Goal: Task Accomplishment & Management: Manage account settings

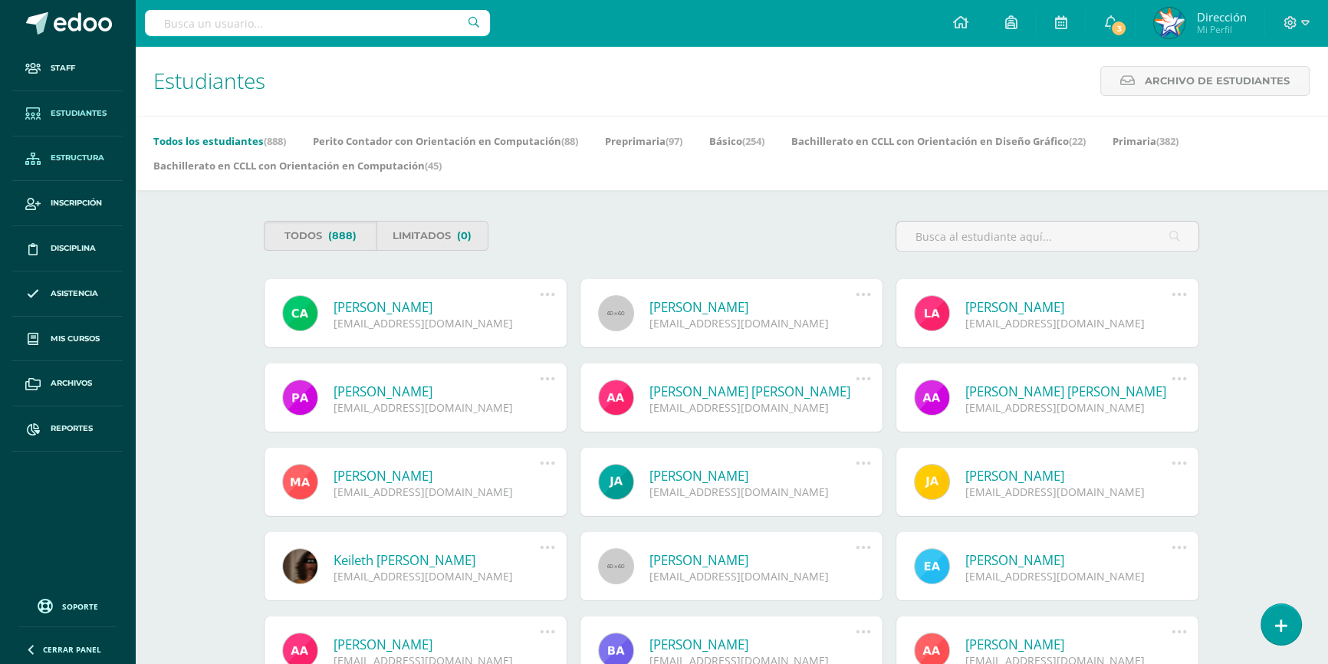
click at [71, 159] on span "Estructura" at bounding box center [78, 158] width 54 height 12
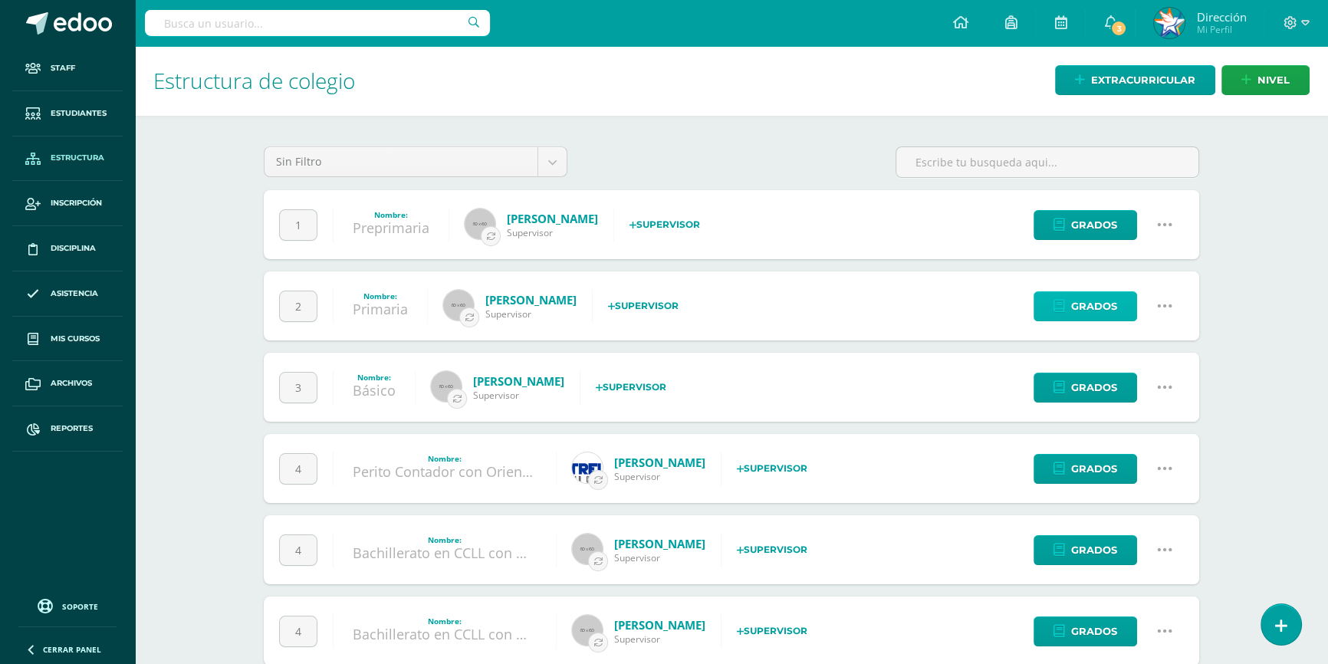
click at [1092, 306] on span "Grados" at bounding box center [1094, 306] width 46 height 28
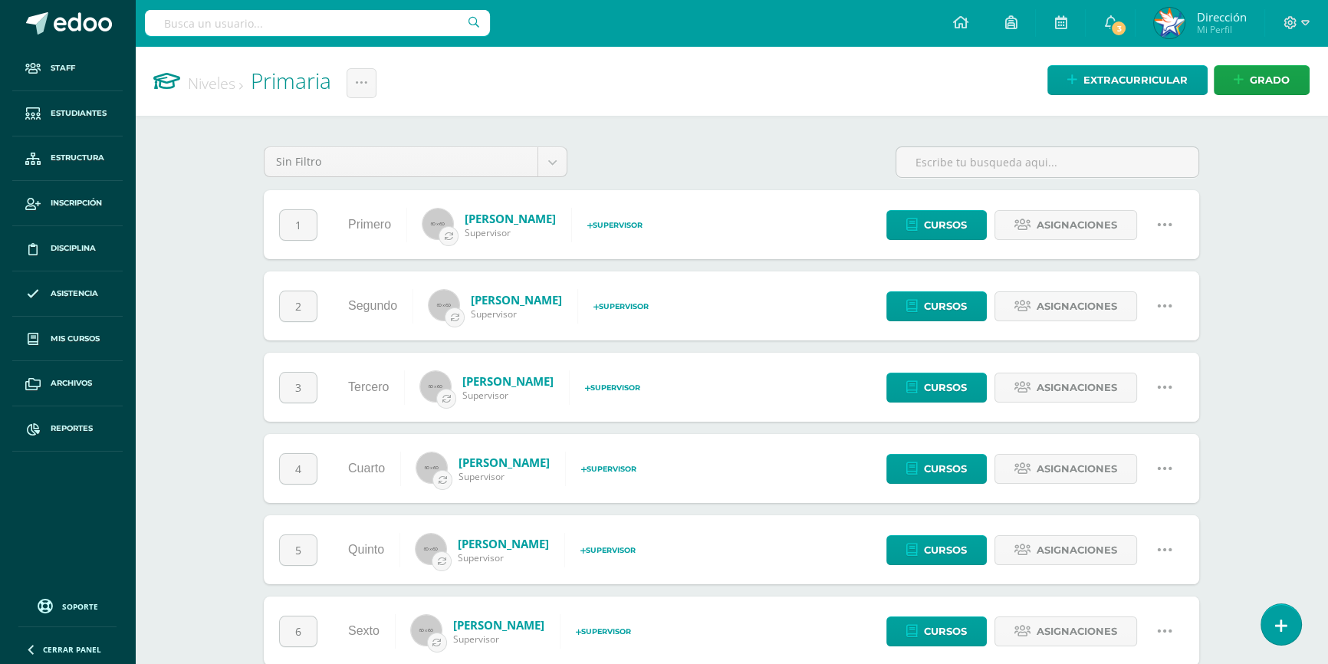
click at [1163, 307] on icon at bounding box center [1164, 305] width 17 height 17
click at [1134, 381] on link "Configuración" at bounding box center [1134, 384] width 136 height 24
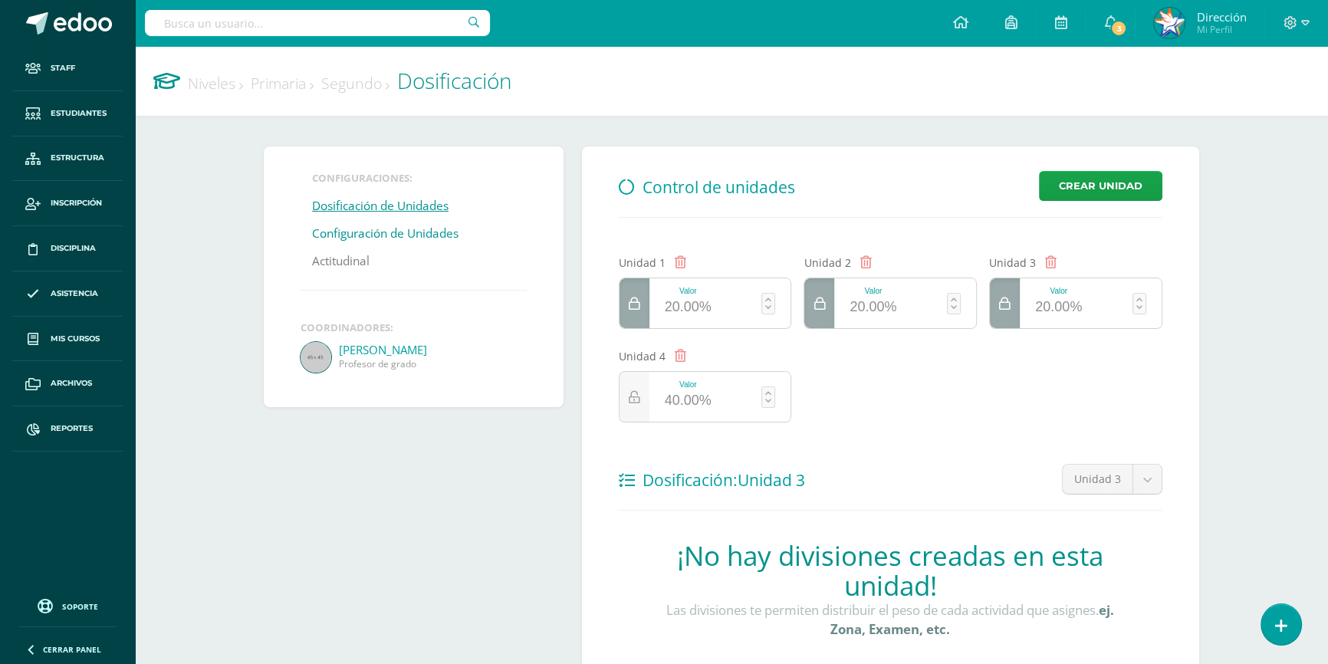
click at [436, 234] on link "Configuración de Unidades" at bounding box center [385, 234] width 146 height 28
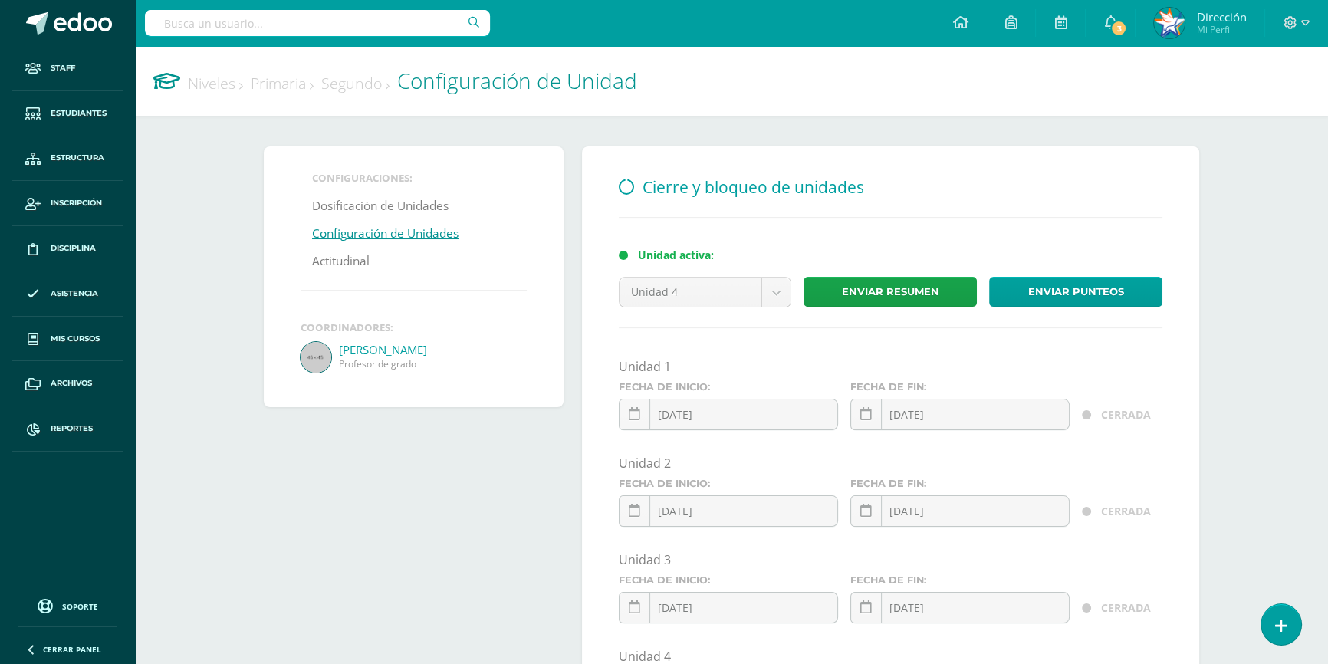
drag, startPoint x: 767, startPoint y: 414, endPoint x: 775, endPoint y: 416, distance: 8.0
click at [768, 415] on div "2025-08-02 August, 2025 Mo Tu We Th Fr Sa Su 28 29 30 31 1 2 3 4 5 6 7 8 9 10 1…" at bounding box center [728, 421] width 219 height 44
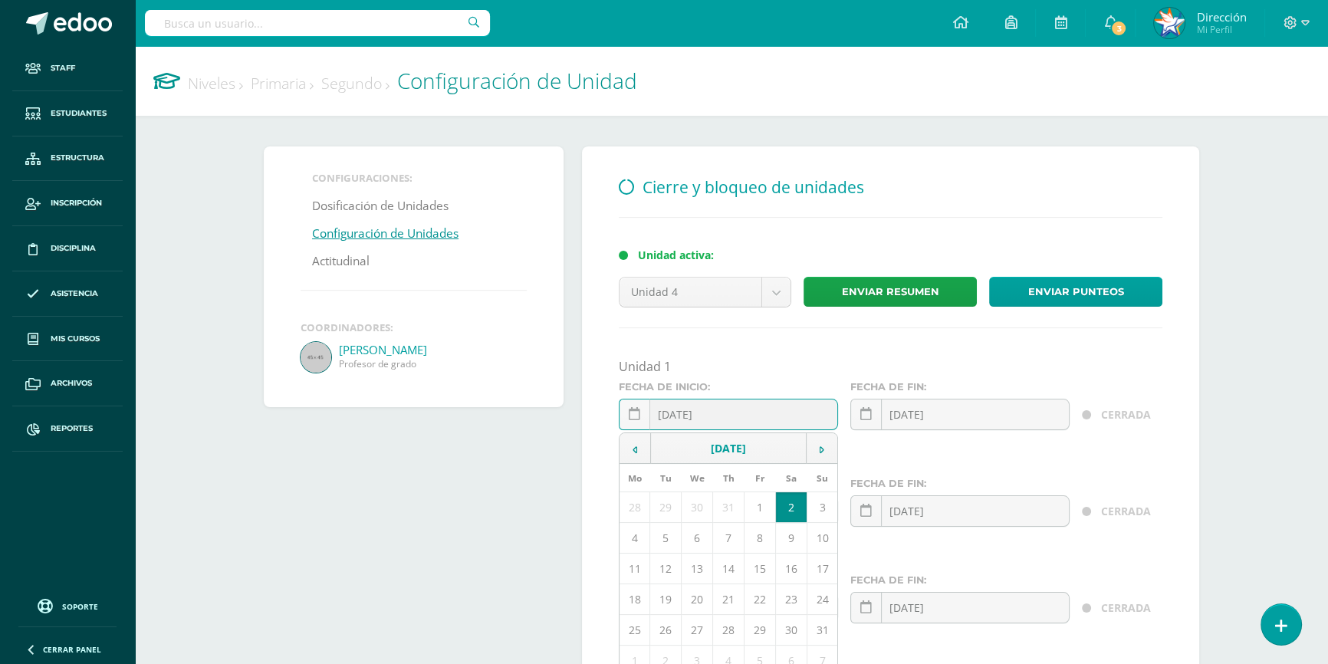
drag, startPoint x: 751, startPoint y: 420, endPoint x: 590, endPoint y: 434, distance: 161.6
click at [590, 434] on div "Cierre y bloqueo de unidades Unidad activa: Unidad 4 Unidad 1 Unidad 2 Unidad 3…" at bounding box center [890, 499] width 617 height 707
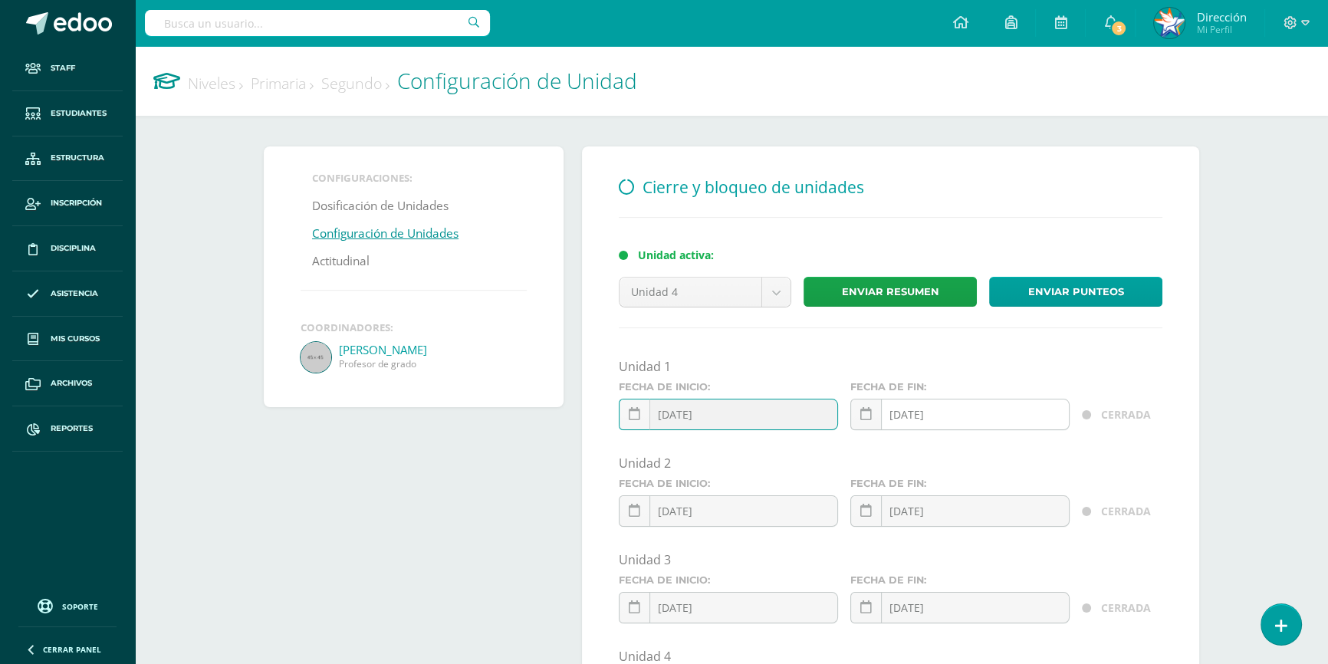
type input "[DATE]"
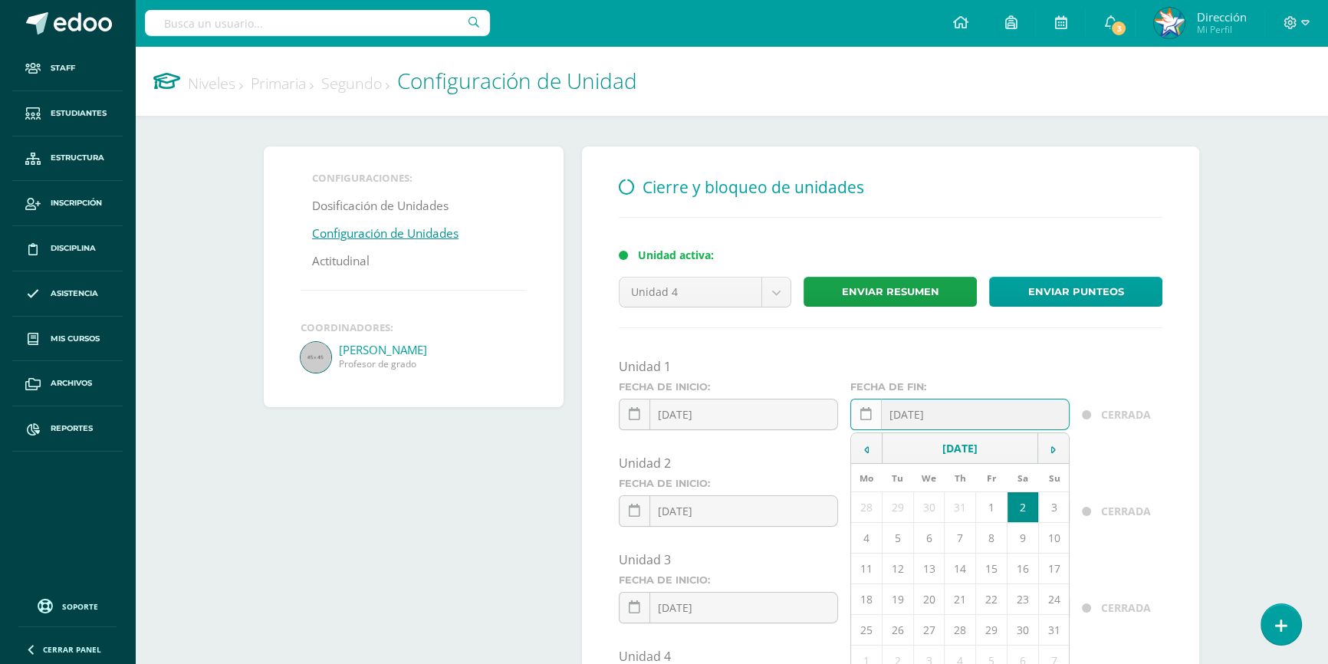
drag, startPoint x: 971, startPoint y: 415, endPoint x: 855, endPoint y: 414, distance: 115.8
click at [855, 414] on div "2025-08-02" at bounding box center [959, 414] width 219 height 31
paste input "1"
type input "[DATE]"
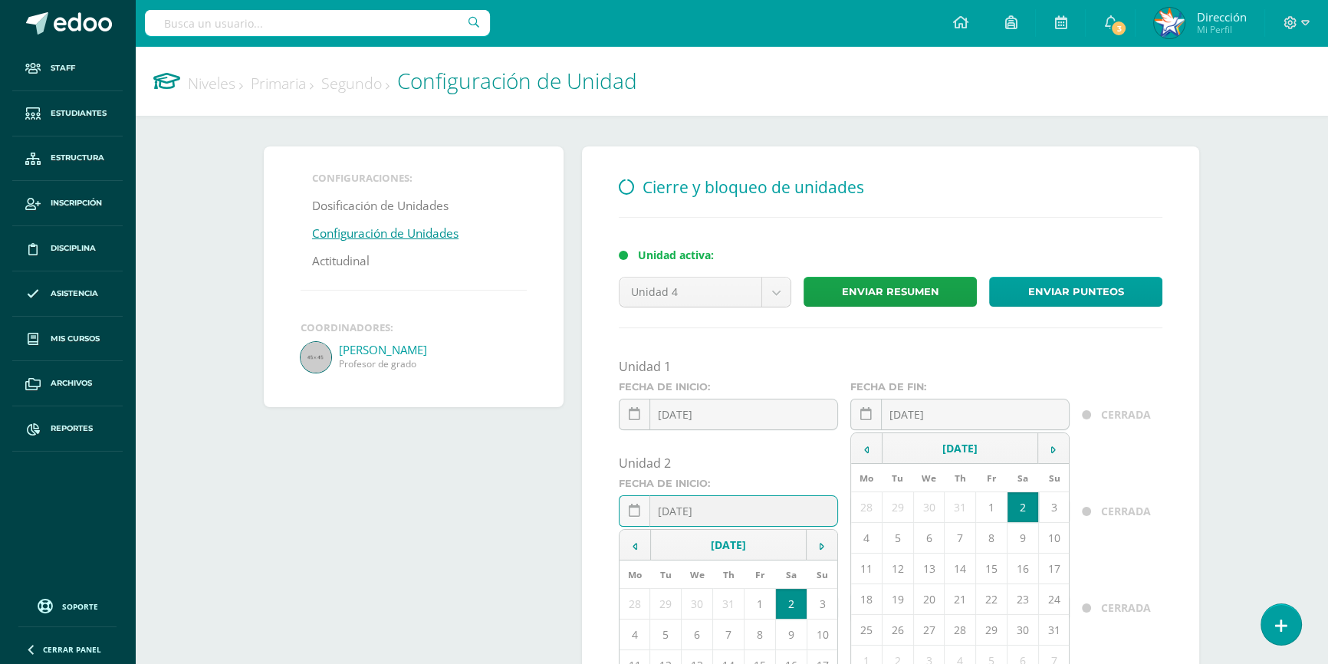
drag, startPoint x: 757, startPoint y: 511, endPoint x: 567, endPoint y: 514, distance: 190.1
click at [567, 514] on div "Configuraciones: Dosificación de Unidades Configuración de Unidades Actitudinal…" at bounding box center [731, 499] width 954 height 707
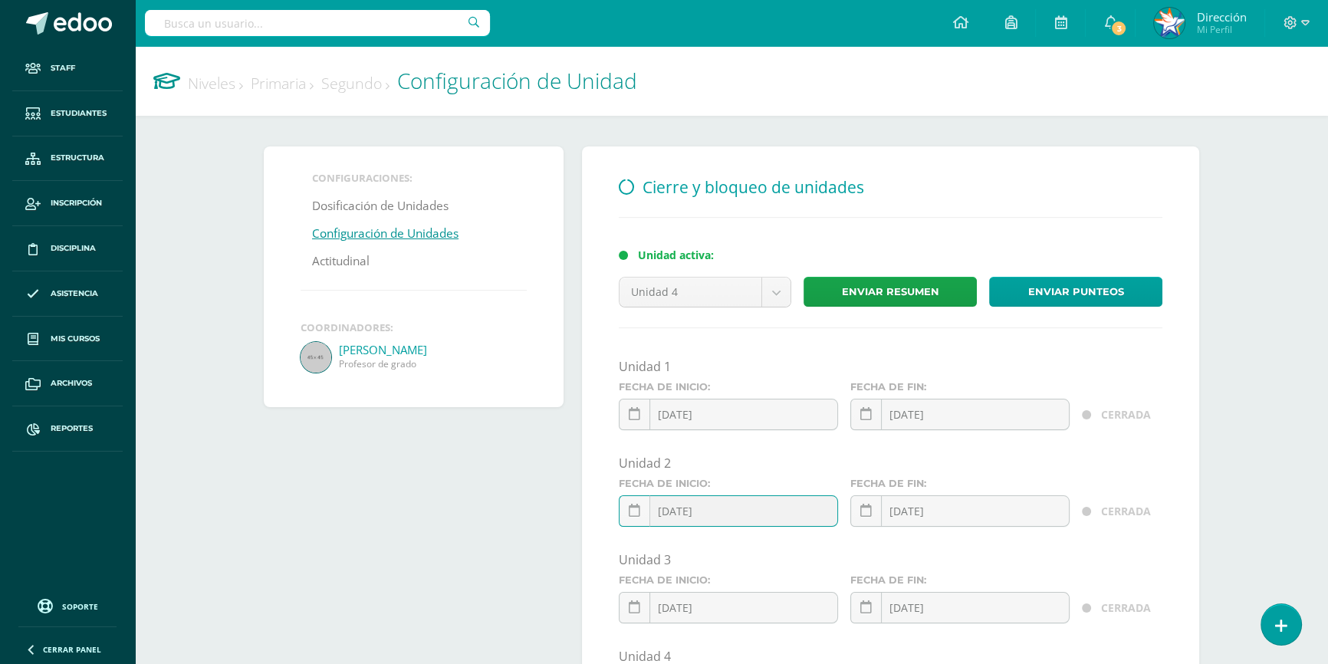
paste input "1"
type input "[DATE]"
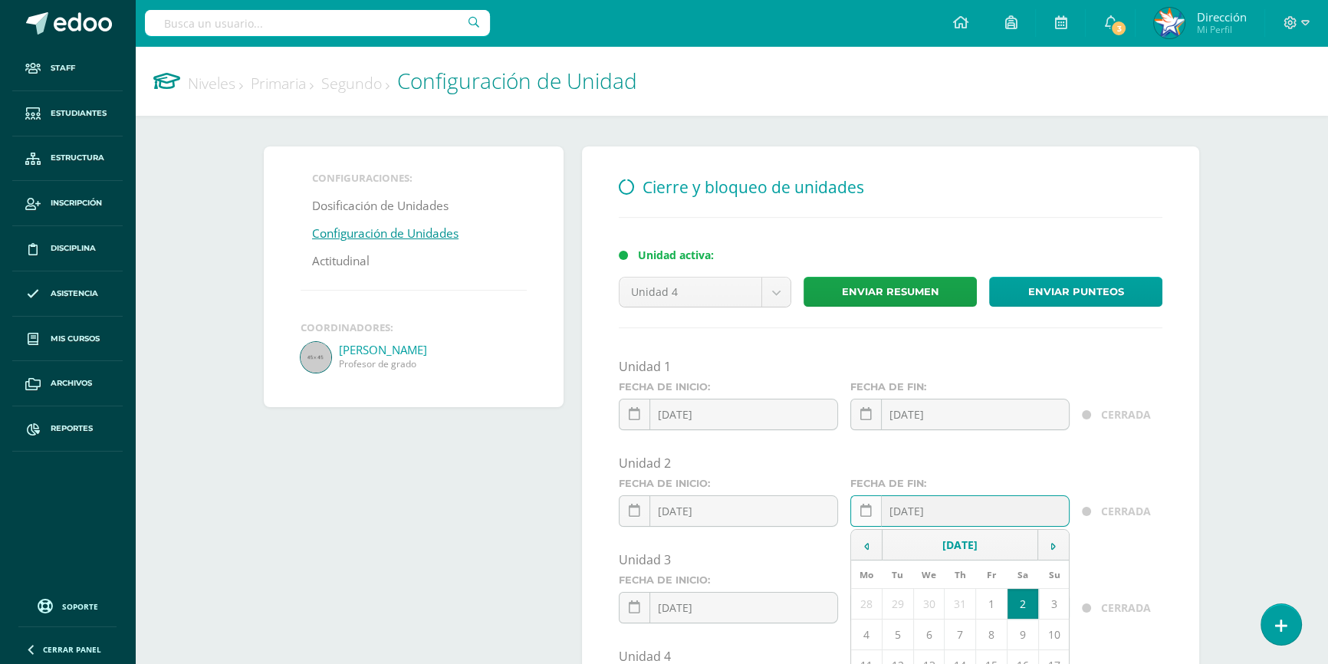
drag, startPoint x: 912, startPoint y: 517, endPoint x: 851, endPoint y: 513, distance: 61.4
click at [851, 513] on div "2025-08-02" at bounding box center [959, 510] width 219 height 31
paste input "1"
type input "[DATE]"
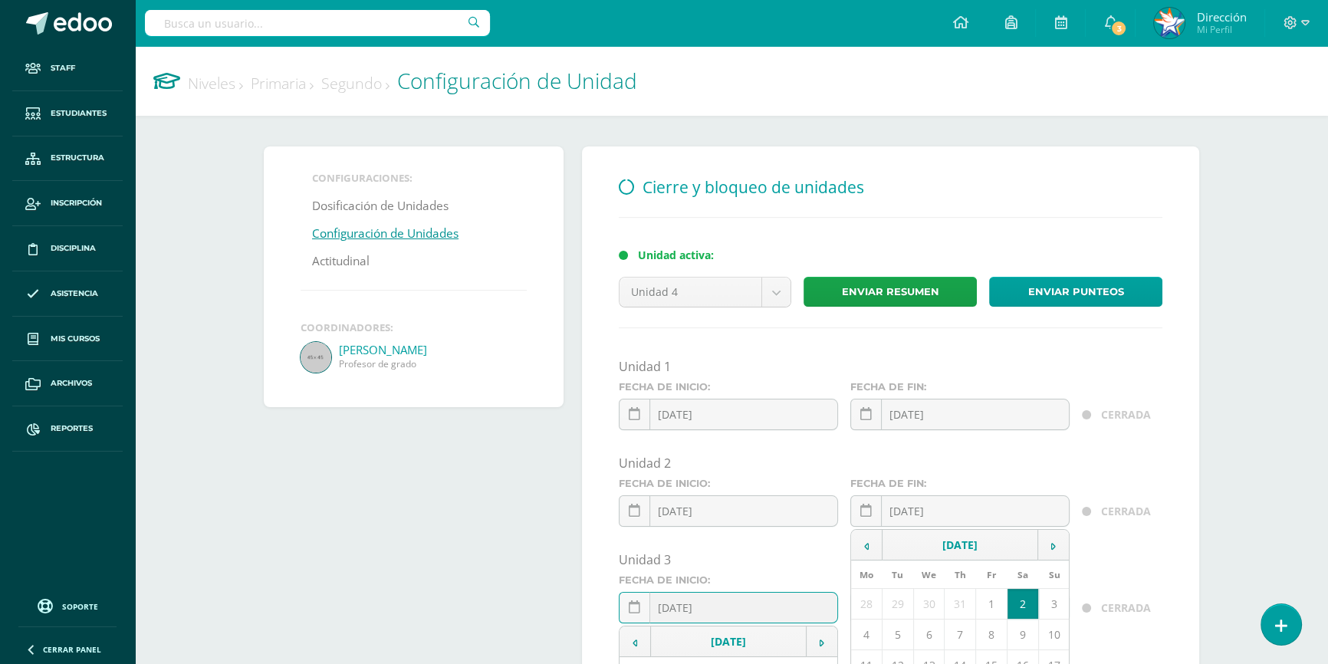
drag, startPoint x: 699, startPoint y: 607, endPoint x: 616, endPoint y: 605, distance: 82.8
click at [616, 605] on div "Fecha de inicio: 2025-08-02 August, 2025 Mo Tu We Th Fr Sa Su 28 29 30 31 1 2 3…" at bounding box center [727, 604] width 231 height 61
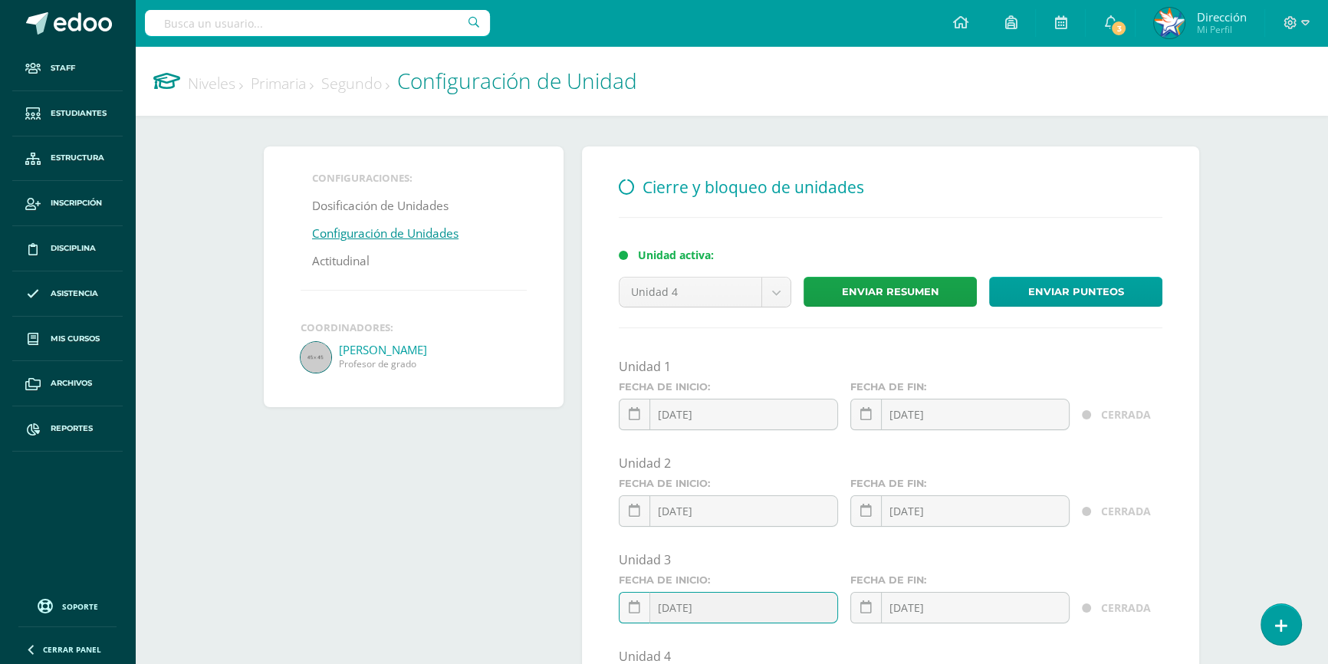
paste input "1"
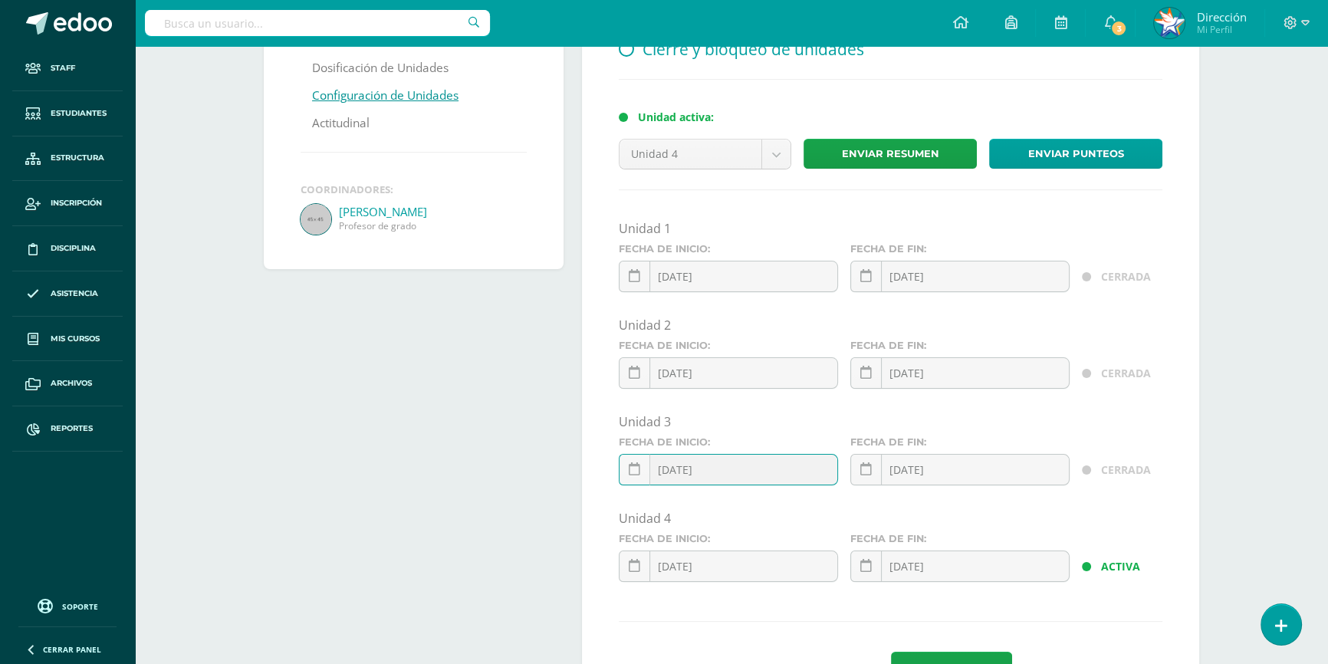
scroll to position [139, 0]
type input "[DATE]"
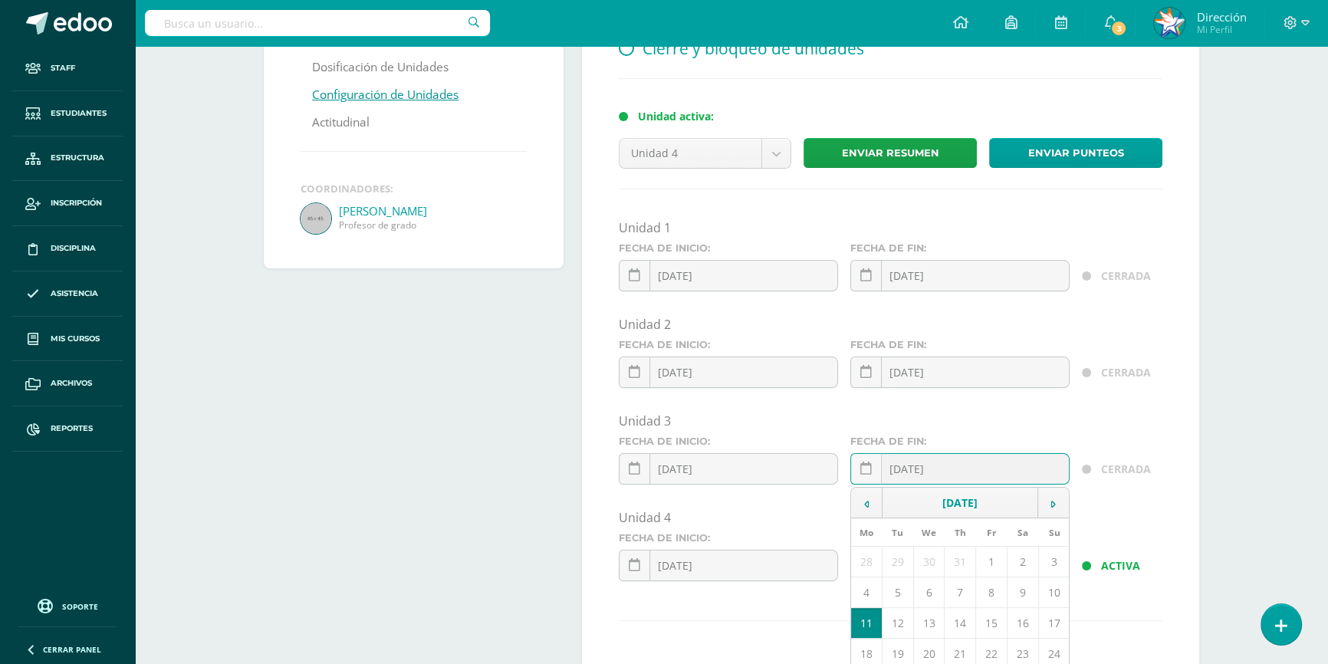
drag, startPoint x: 987, startPoint y: 481, endPoint x: 849, endPoint y: 470, distance: 139.2
click at [849, 470] on div "Fecha de fin: 2025-08-11 August, 2025 Mo Tu We Th Fr Sa Su 28 29 30 31 1 2 3 4 …" at bounding box center [959, 465] width 231 height 61
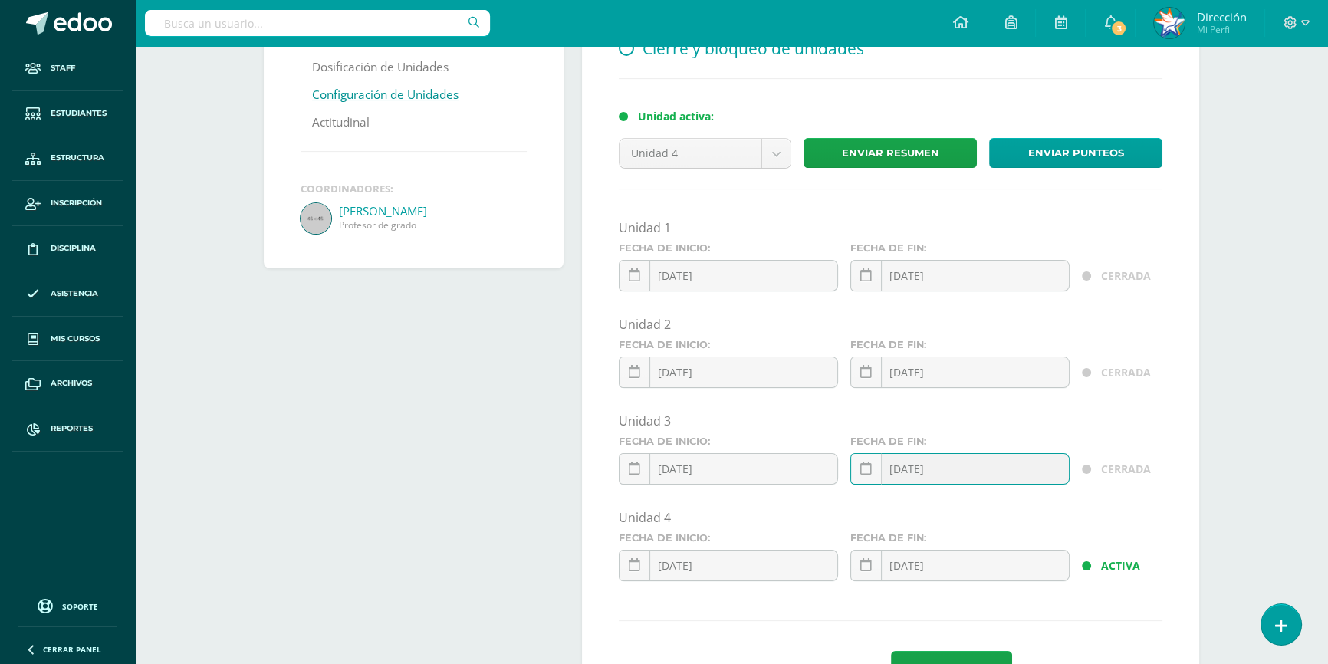
paste input "2"
type input "[DATE]"
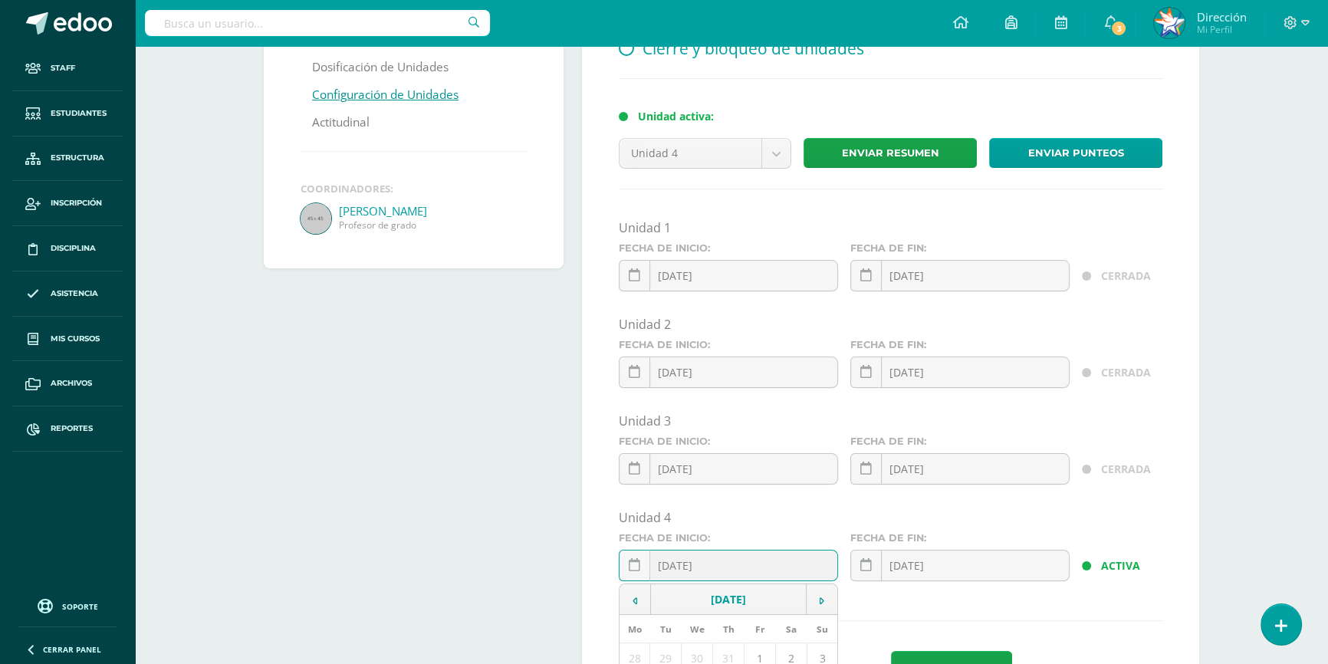
drag, startPoint x: 733, startPoint y: 575, endPoint x: 610, endPoint y: 566, distance: 122.9
click at [610, 566] on div "Cierre y bloqueo de unidades Unidad activa: Unidad 4 Unidad 1 Unidad 2 Unidad 3…" at bounding box center [890, 361] width 617 height 707
paste input "2"
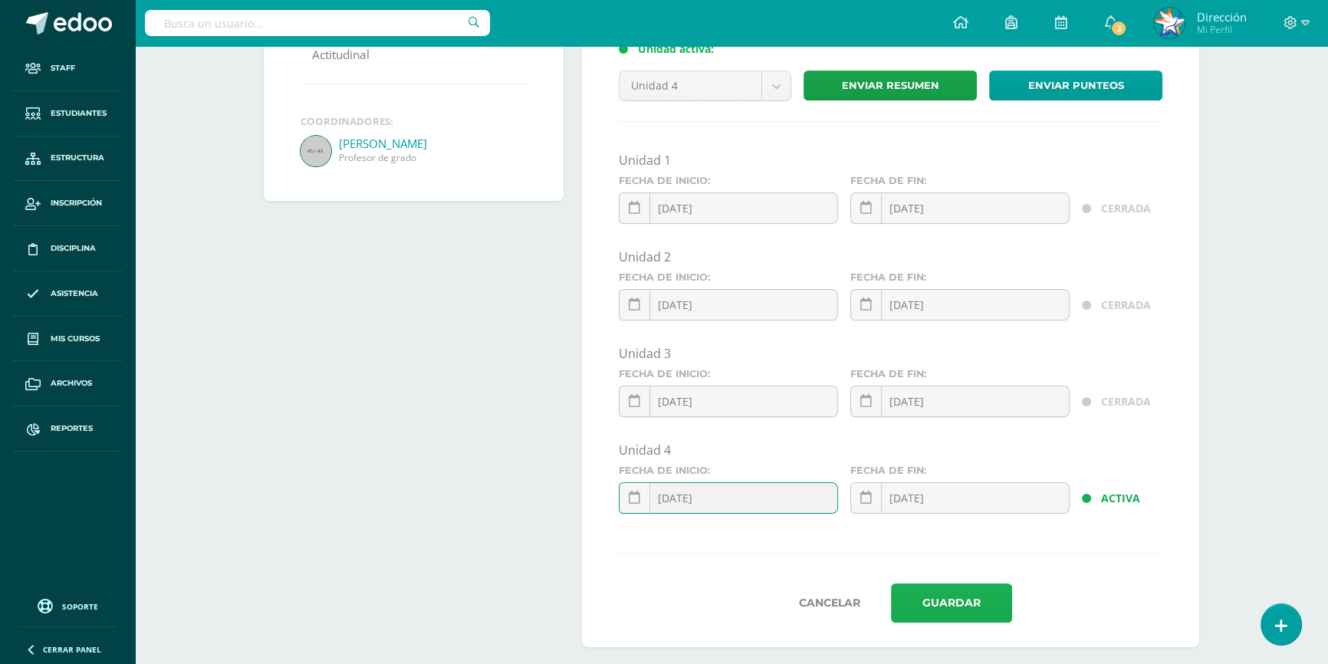
scroll to position [222, 0]
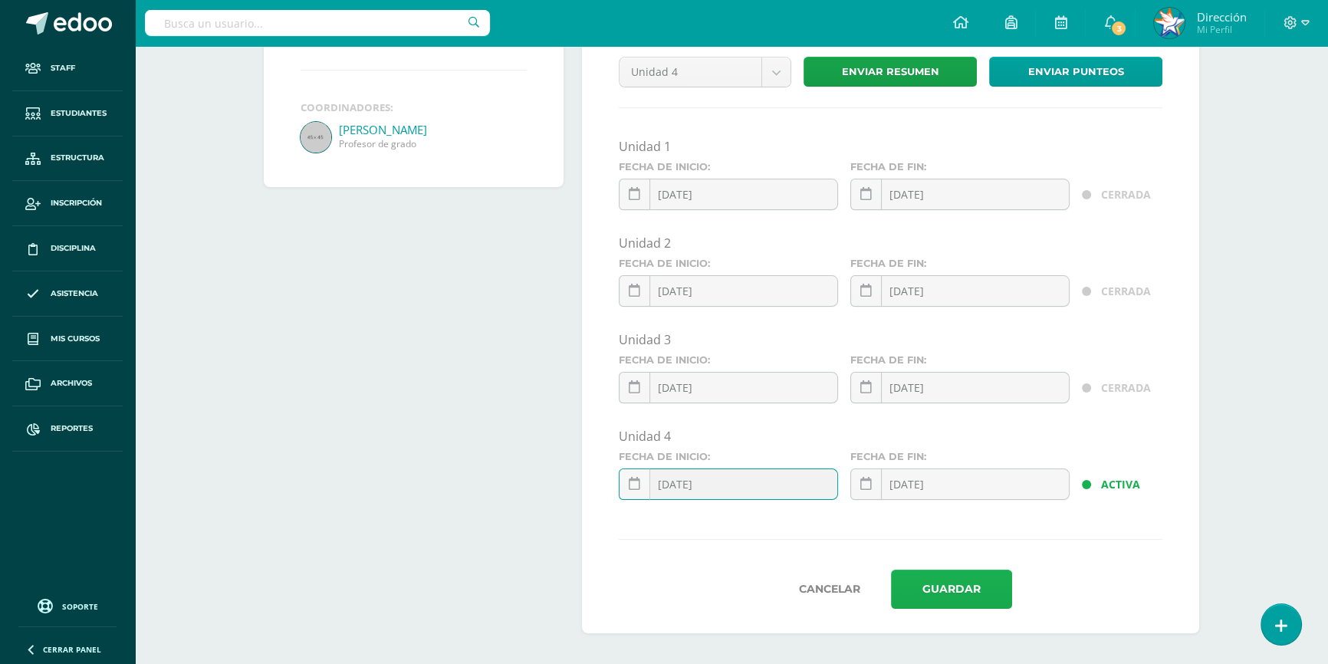
type input "[DATE]"
click at [980, 586] on button "Guardar" at bounding box center [951, 589] width 121 height 39
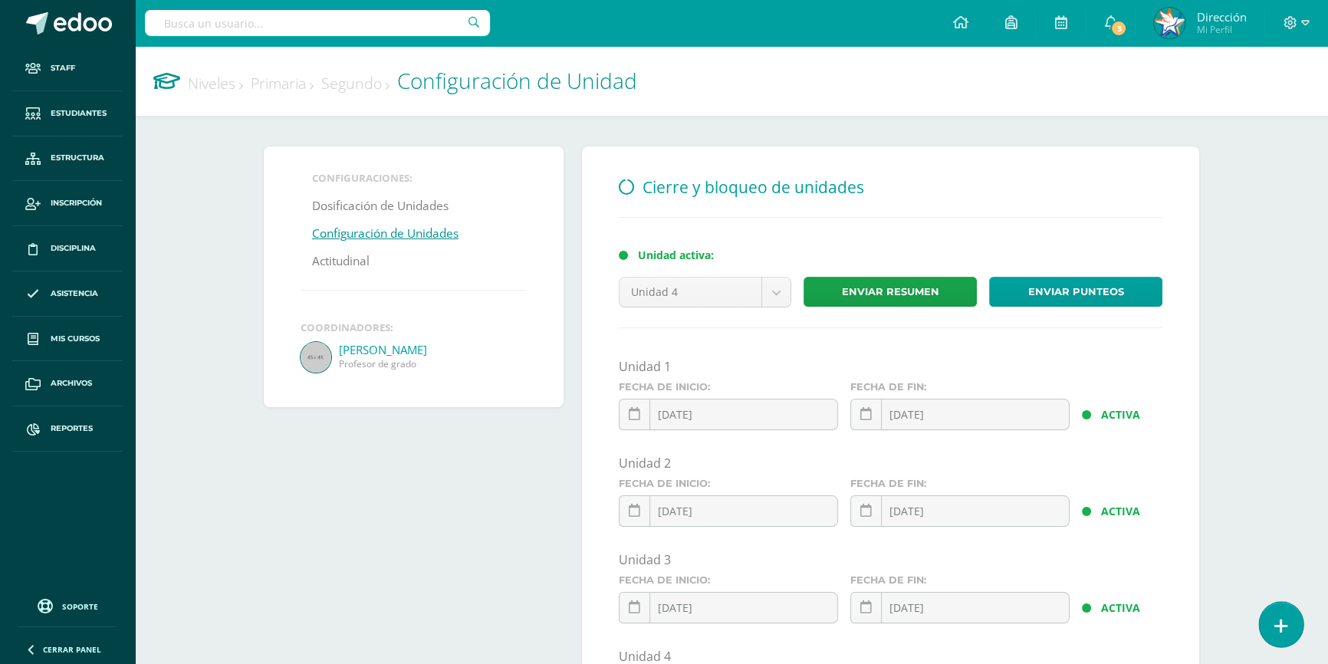
click at [1295, 628] on link at bounding box center [1281, 624] width 44 height 44
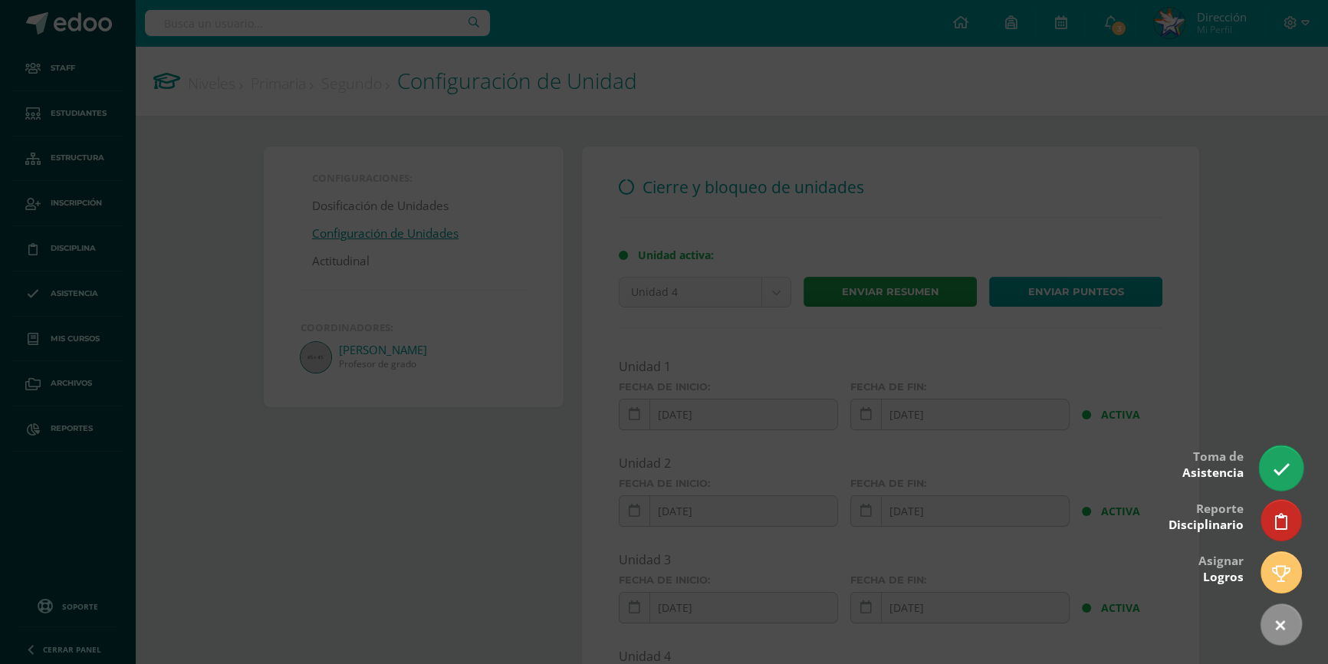
click at [1293, 475] on link at bounding box center [1281, 467] width 44 height 44
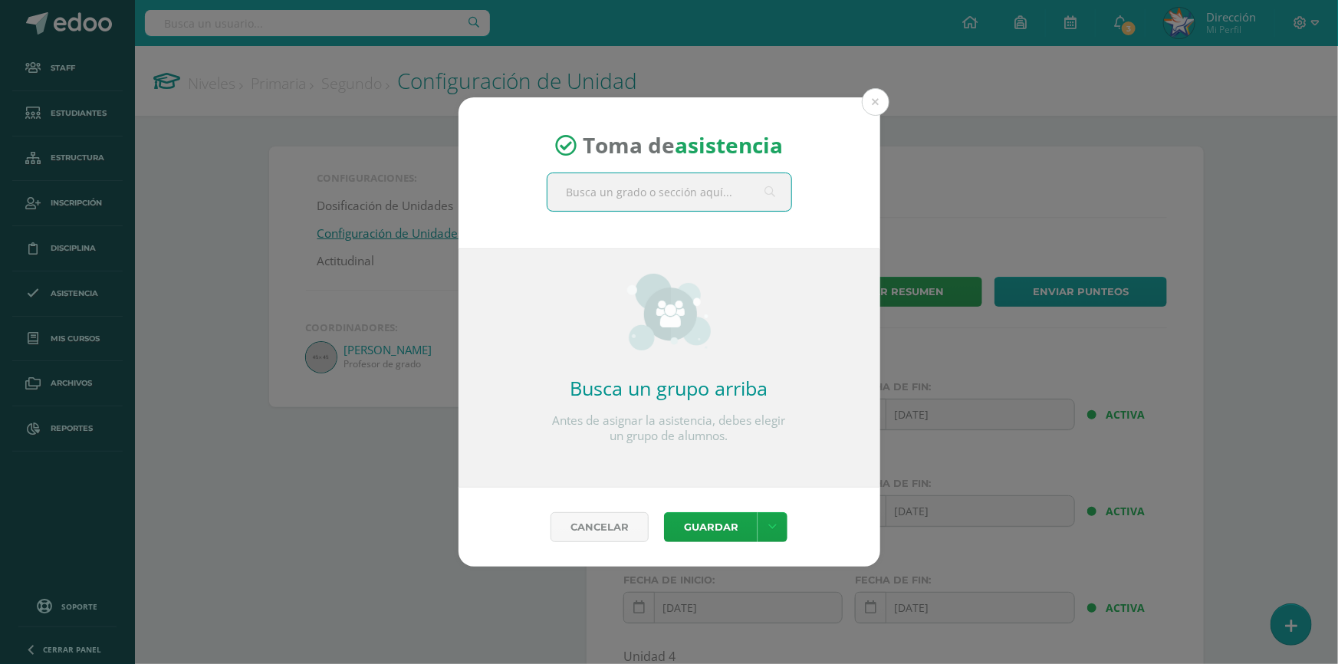
click at [701, 190] on input "text" at bounding box center [669, 192] width 244 height 38
type input "cuarto"
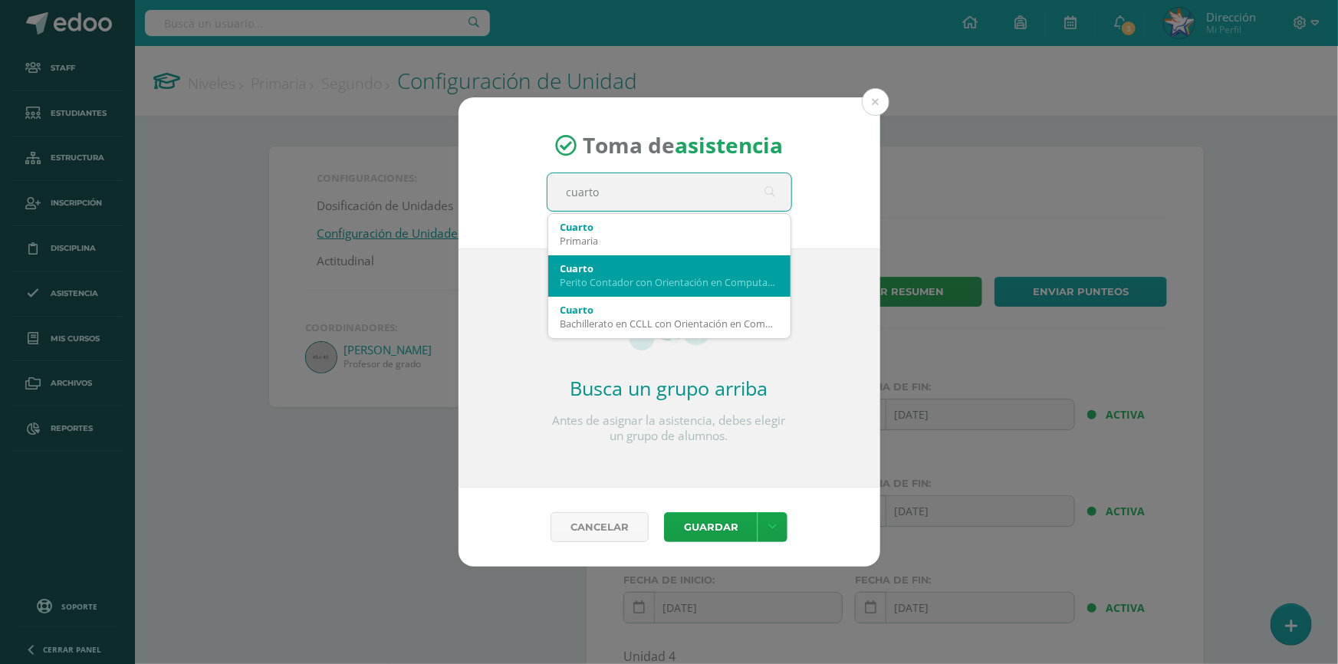
click at [658, 277] on div "Perito Contador con Orientación en Computación" at bounding box center [669, 282] width 218 height 14
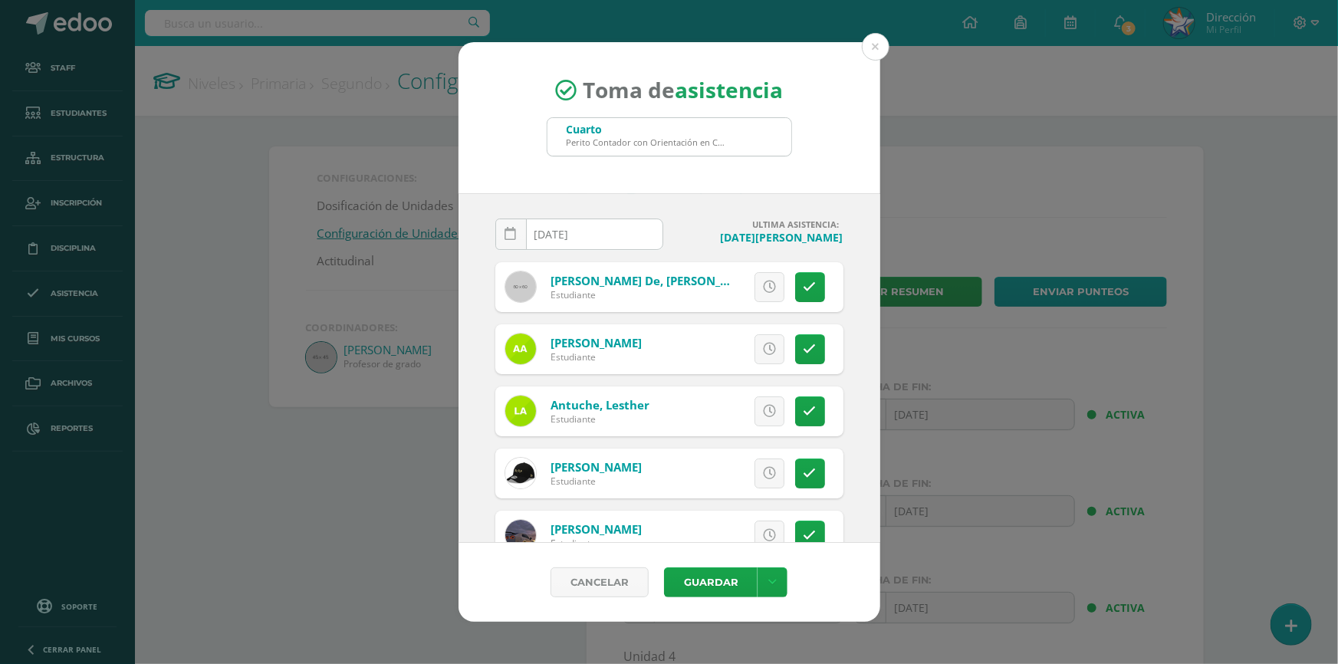
click at [705, 230] on h4 "Lunes, 11 de agosto" at bounding box center [759, 237] width 168 height 15
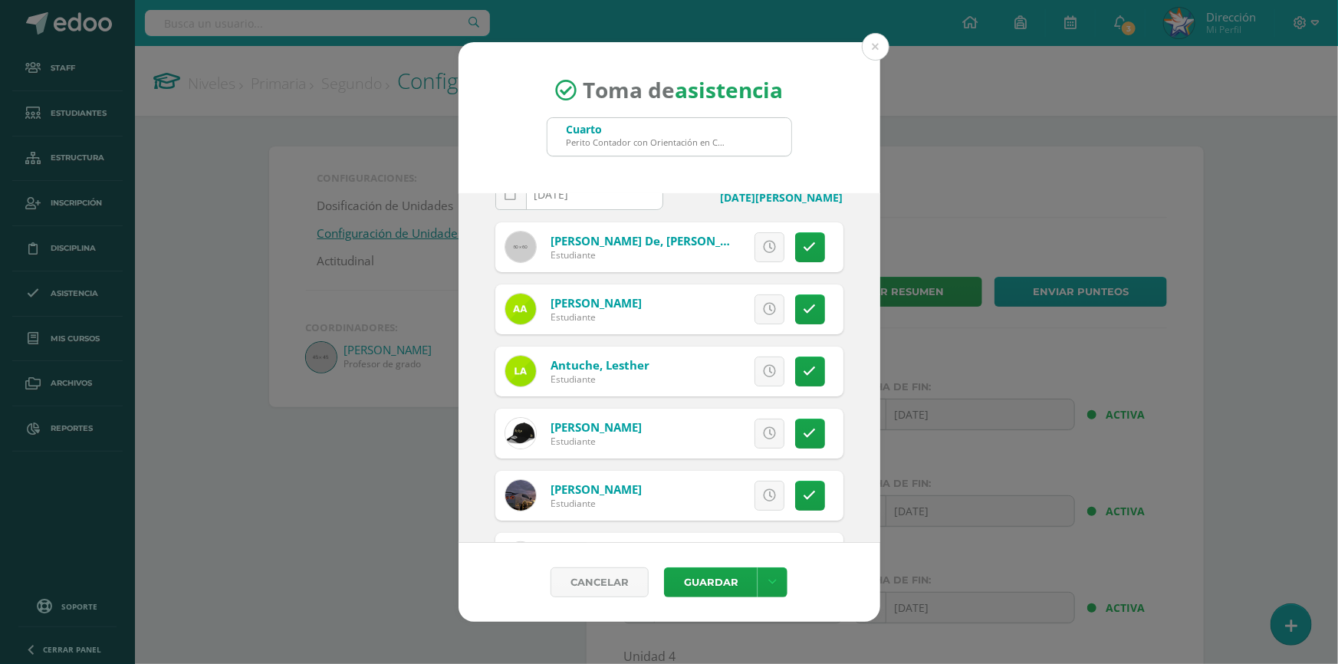
scroll to position [69, 0]
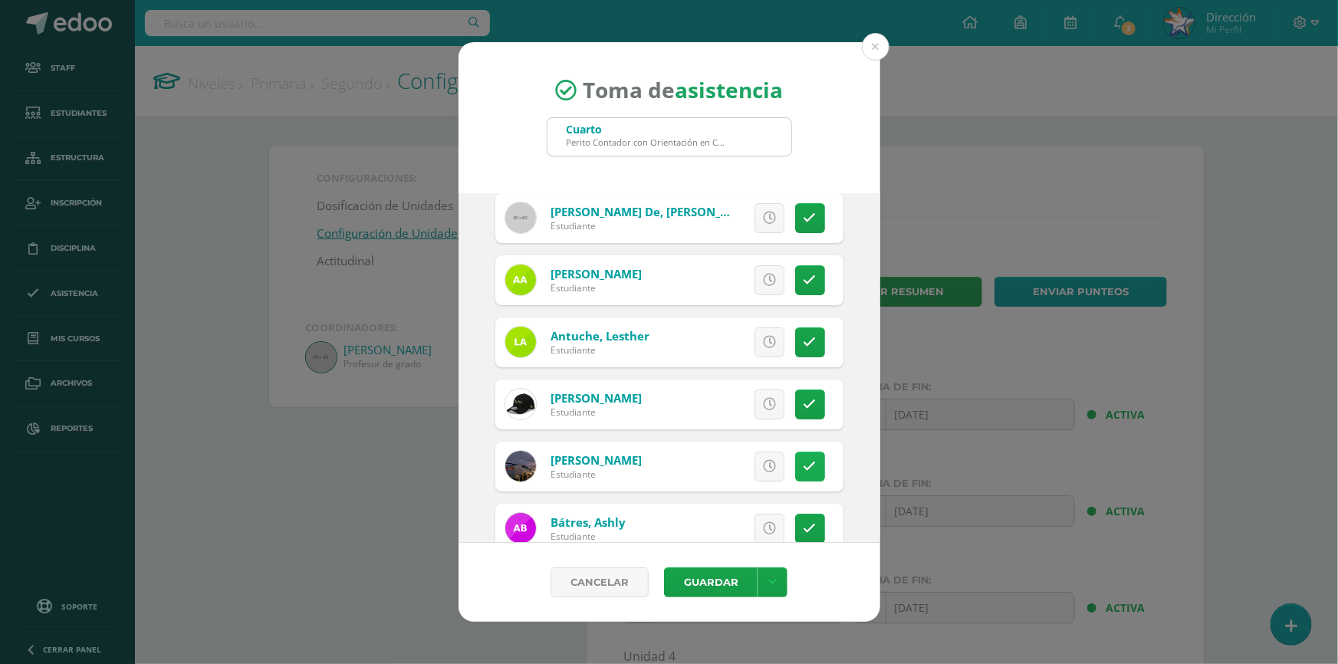
click at [795, 475] on link at bounding box center [810, 466] width 30 height 30
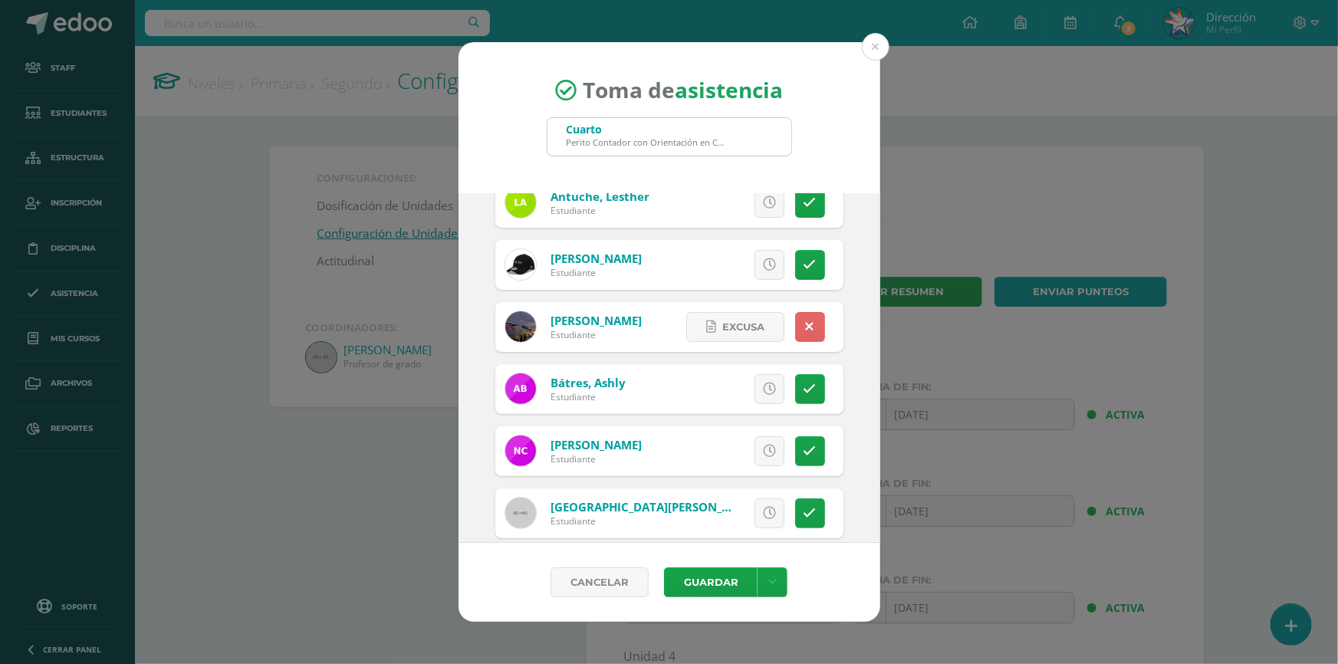
scroll to position [0, 0]
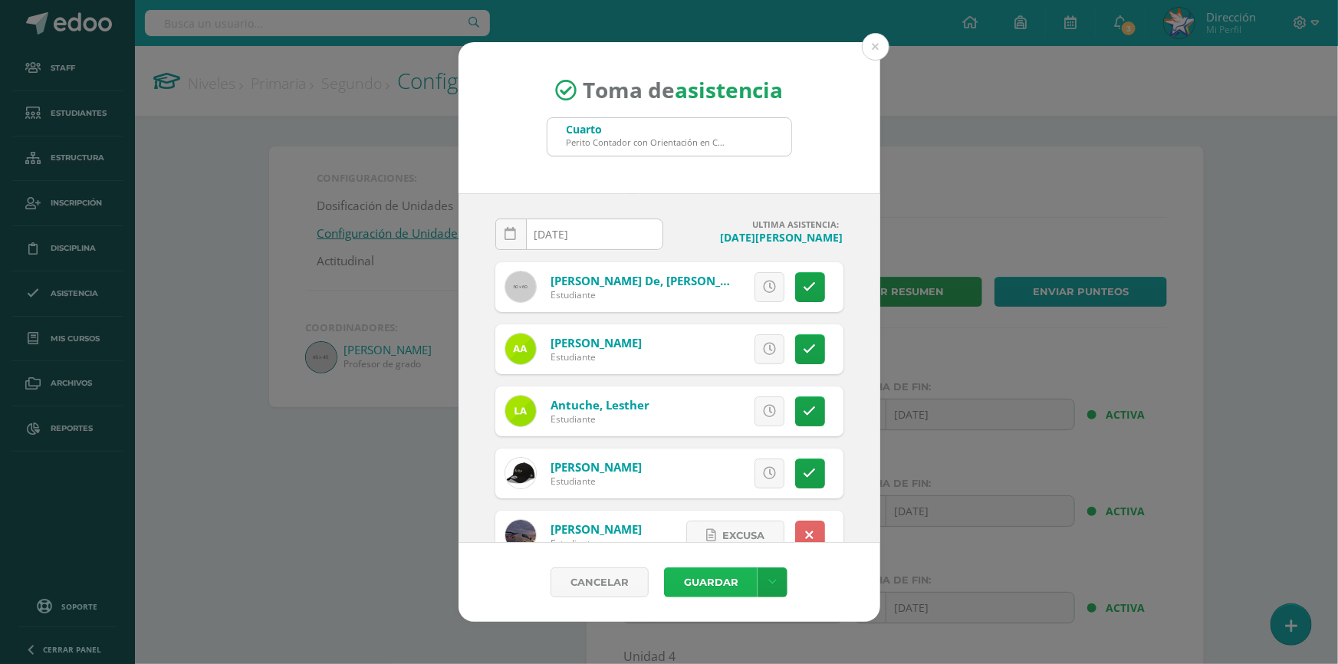
click at [724, 587] on button "Guardar" at bounding box center [711, 582] width 94 height 30
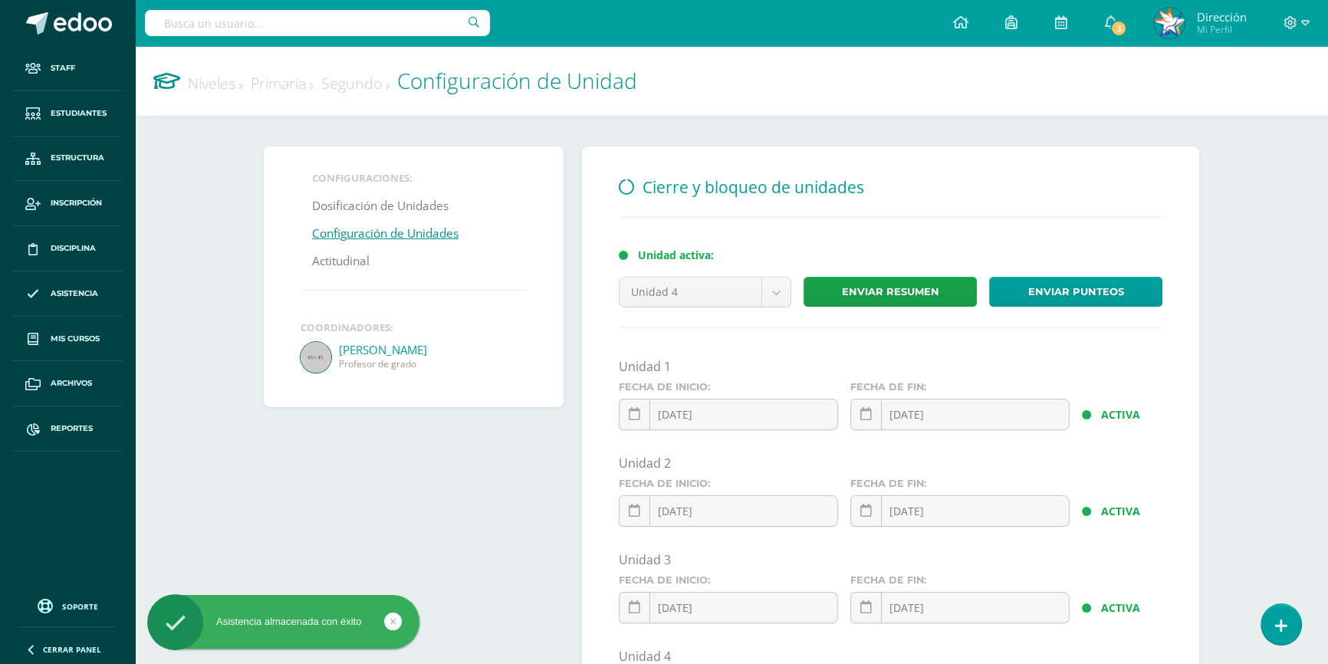
click at [436, 288] on div "Configuraciones: Dosificación de Unidades Configuración de Unidades Actitudinal…" at bounding box center [414, 276] width 300 height 261
